Goal: Task Accomplishment & Management: Manage account settings

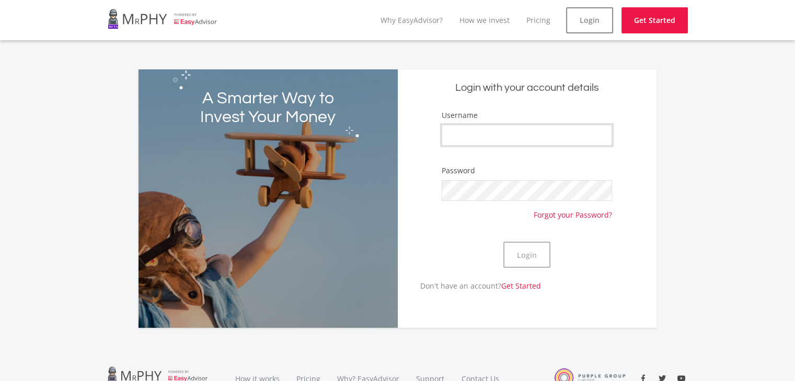
type input "jsh"
click at [677, 203] on div "A Smarter Way to Invest Your Money Login with your account details Username jsh…" at bounding box center [398, 192] width 596 height 271
click at [528, 253] on button "Login" at bounding box center [526, 255] width 47 height 26
